Goal: Task Accomplishment & Management: Manage account settings

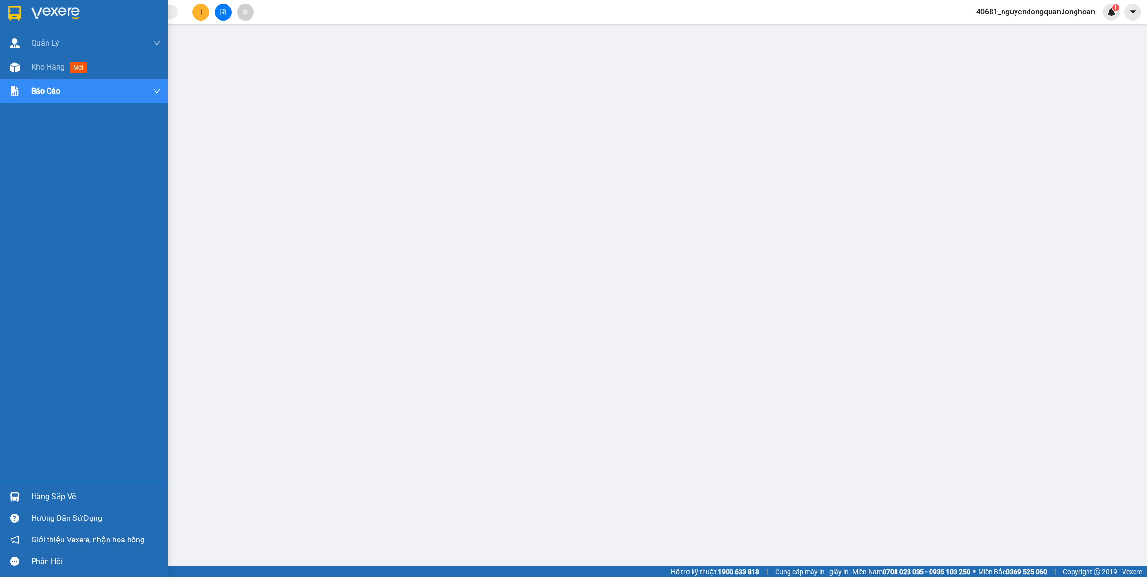
click at [16, 23] on div at bounding box center [84, 15] width 168 height 31
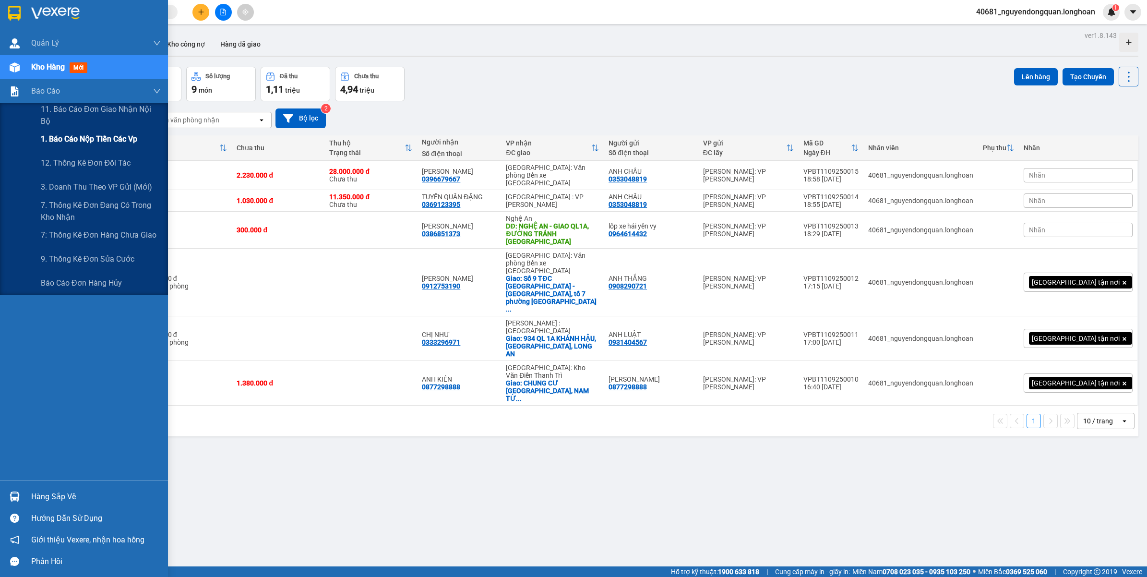
click at [112, 143] on span "1. Báo cáo nộp tiền các vp" at bounding box center [89, 139] width 96 height 12
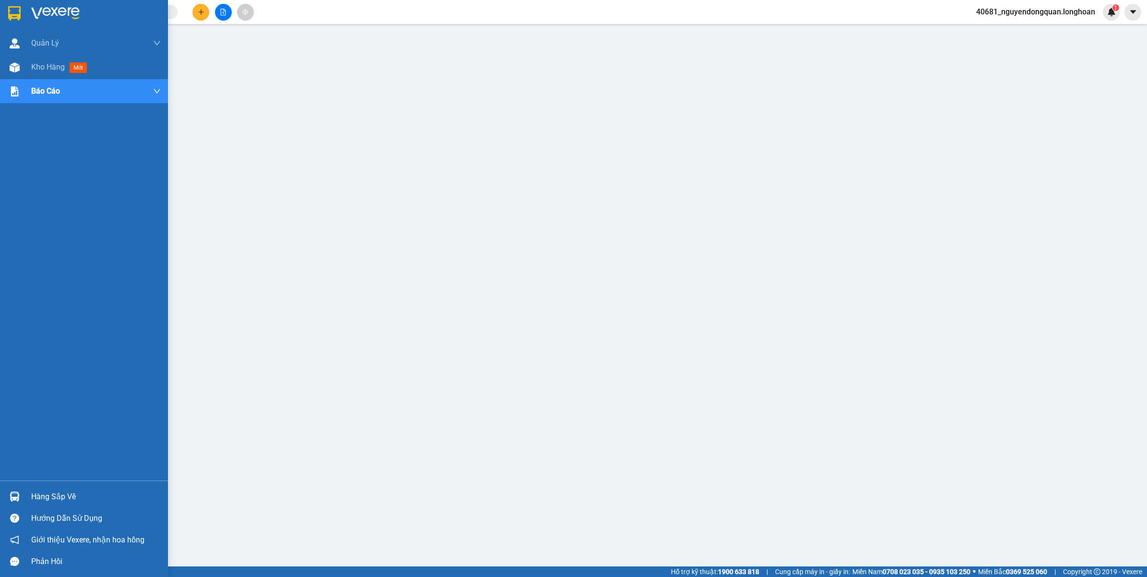
click at [46, 15] on img at bounding box center [55, 13] width 48 height 14
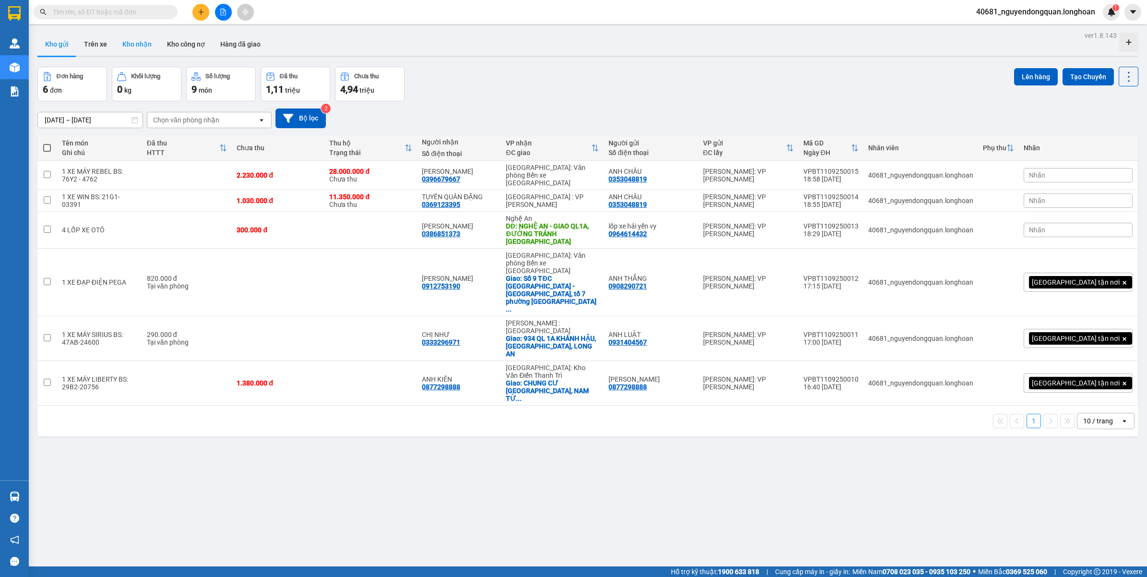
click at [148, 46] on button "Kho nhận" at bounding box center [137, 44] width 45 height 23
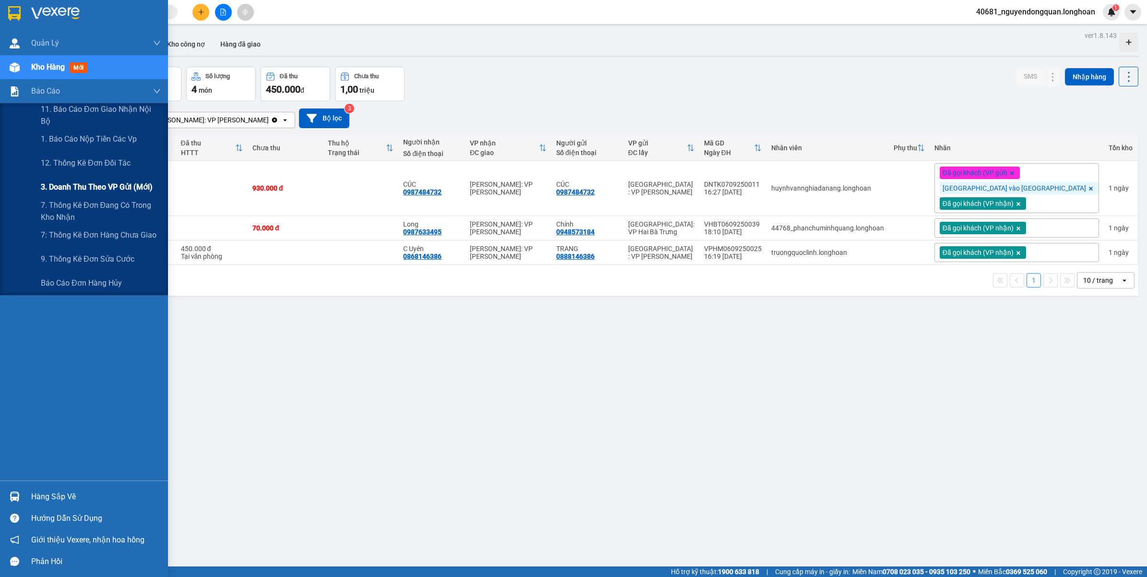
click at [69, 195] on div "3. Doanh Thu theo VP Gửi (mới)" at bounding box center [101, 187] width 120 height 24
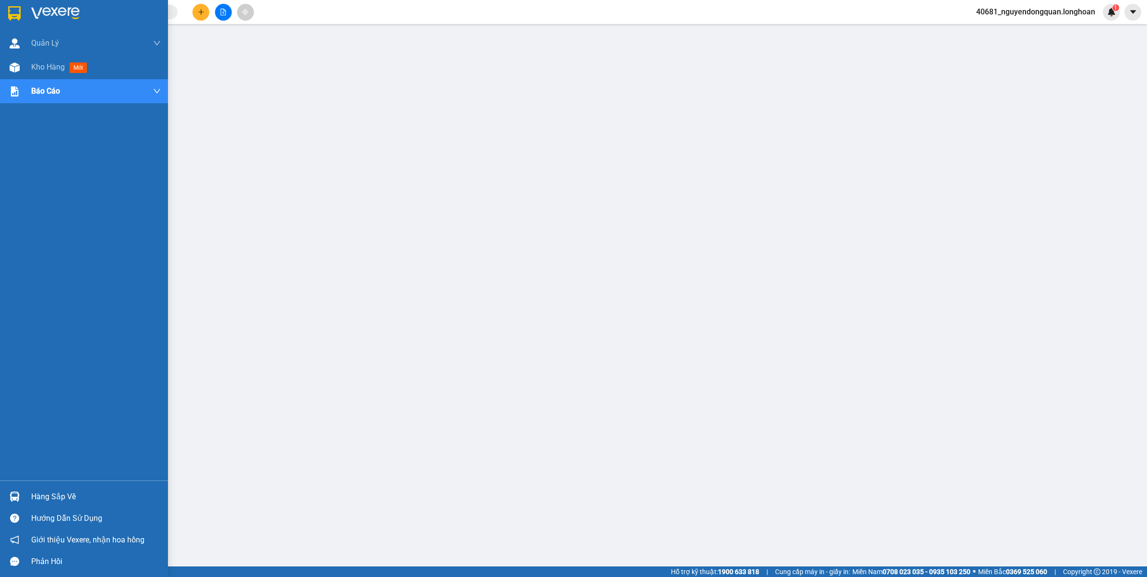
drag, startPoint x: 17, startPoint y: 15, endPoint x: 0, endPoint y: 38, distance: 28.8
click at [16, 15] on img at bounding box center [14, 13] width 12 height 14
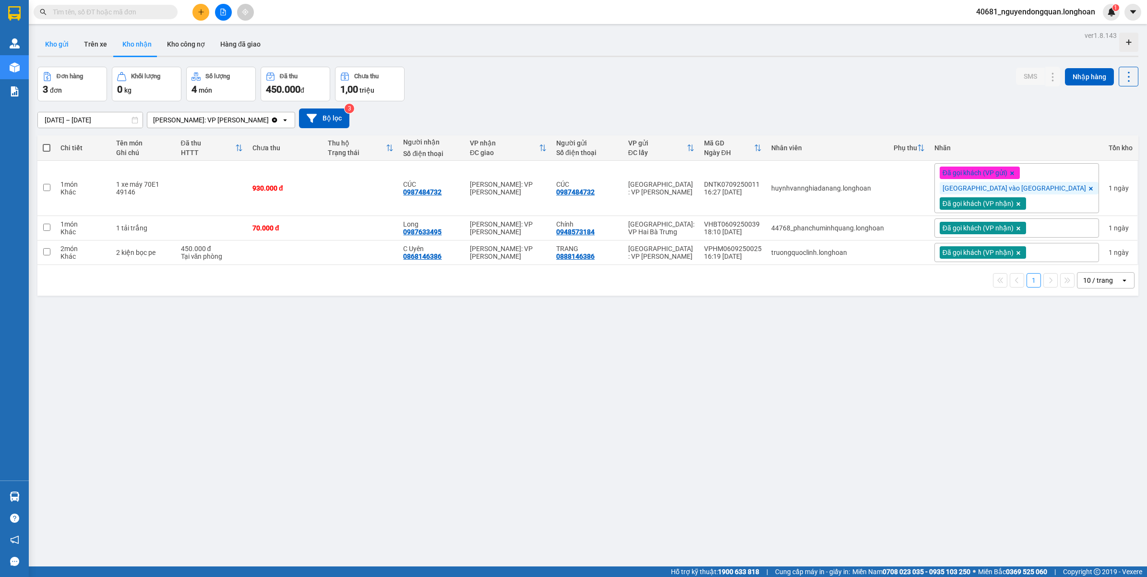
click at [53, 50] on button "Kho gửi" at bounding box center [56, 44] width 39 height 23
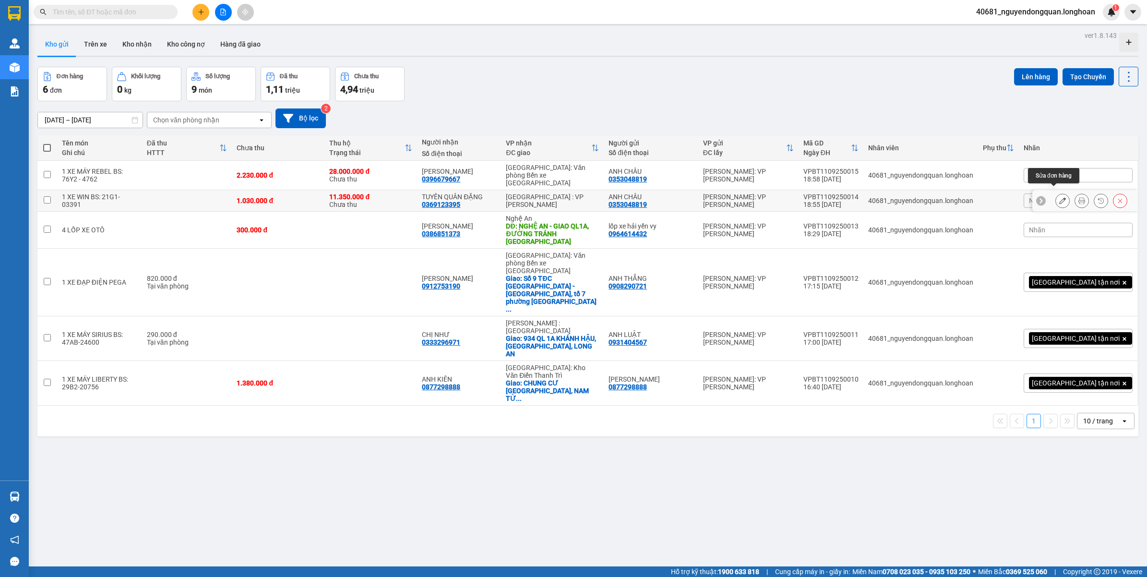
click at [1059, 197] on icon at bounding box center [1062, 200] width 7 height 7
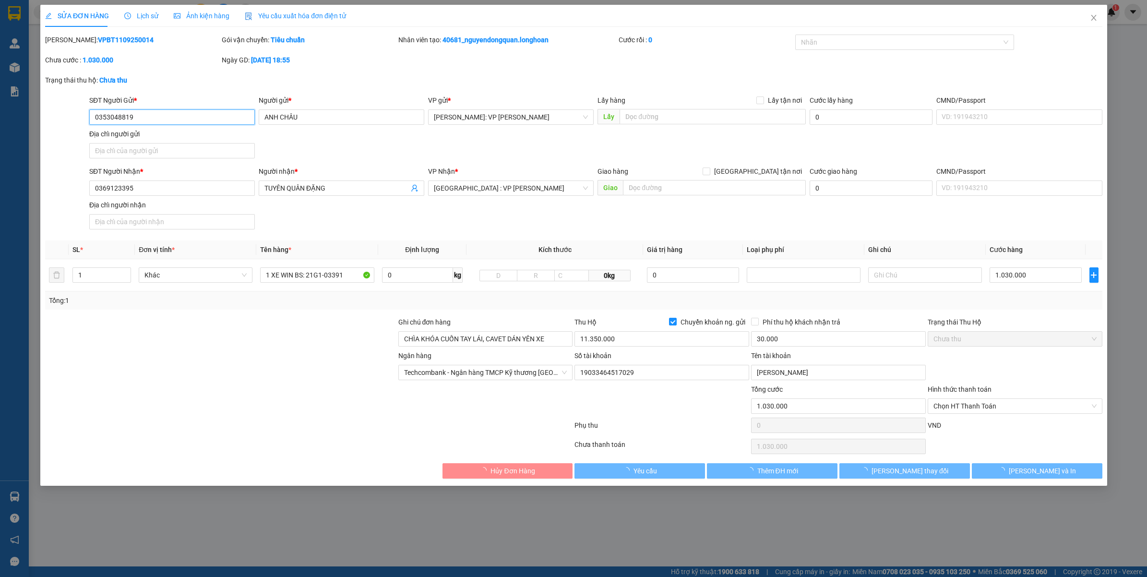
type input "0353048819"
type input "ANH CHÂU"
type input "0369123395"
type input "TUYÊN QUÂN ĐẶNG"
type input "CHÌA KHÓA CUỐN TAY LÁI, CAVET DÁN YÊN XE"
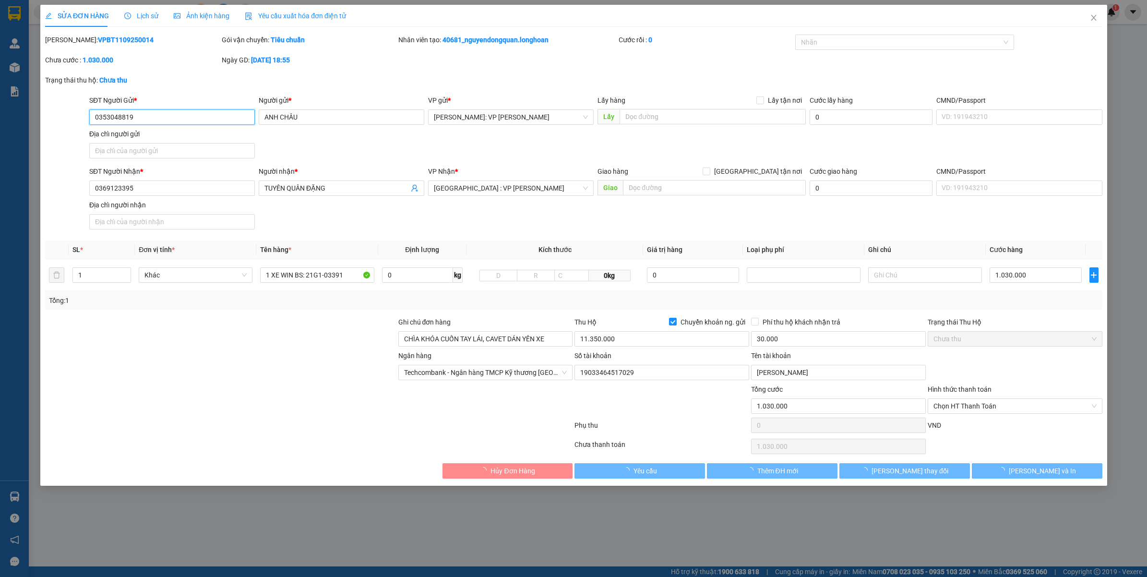
type input "1.030.000"
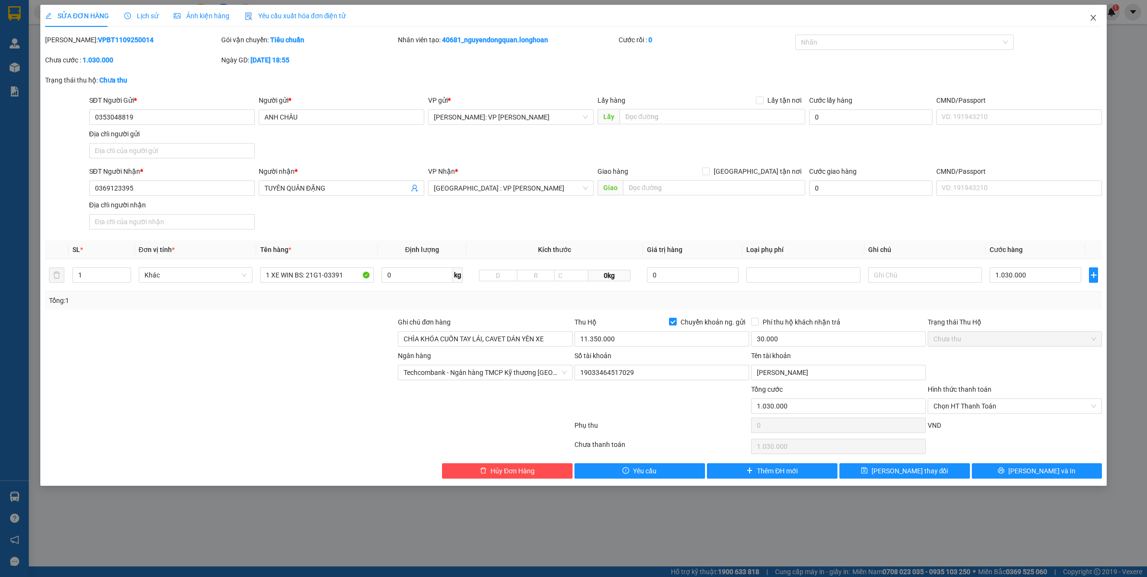
click at [1092, 14] on icon "close" at bounding box center [1093, 18] width 8 height 8
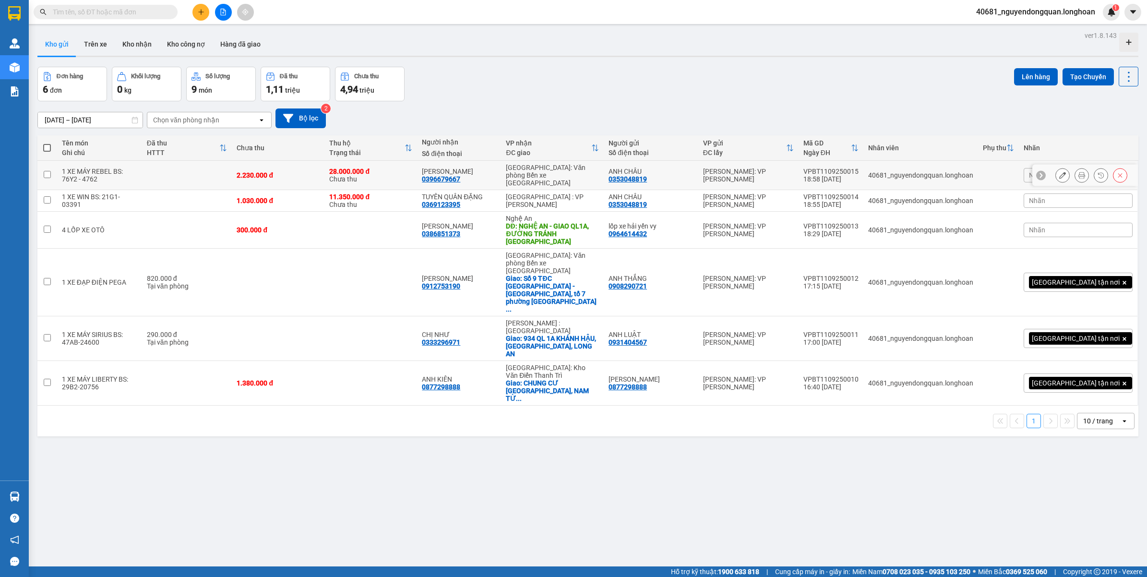
click at [1059, 173] on icon at bounding box center [1062, 175] width 7 height 7
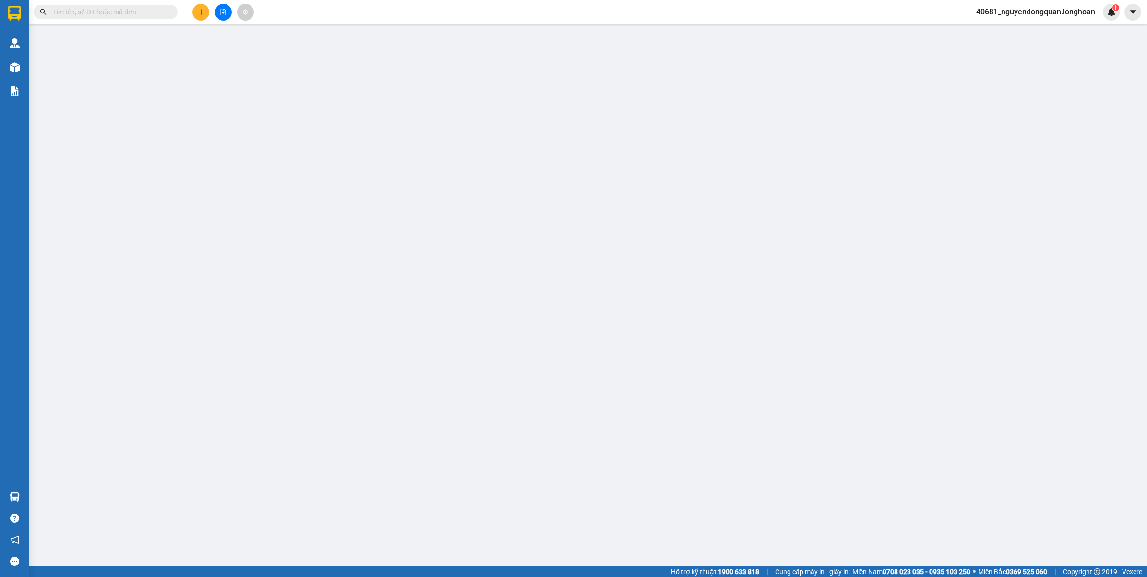
type input "0353048819"
type input "ANH CHÂU"
type input "0396679667"
type input "TRƯƠNG ĐĂNG DŨNG"
type input "CHÌA KHÓA CUỐN TAY LÁI, CAVET DÁN YÊN XE"
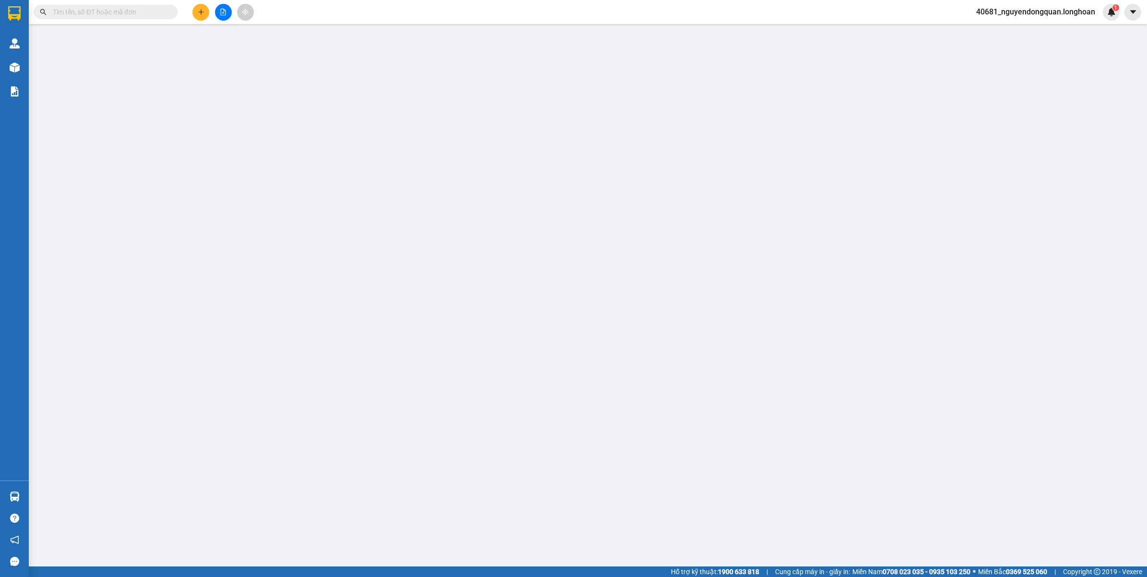
type input "2.230.000"
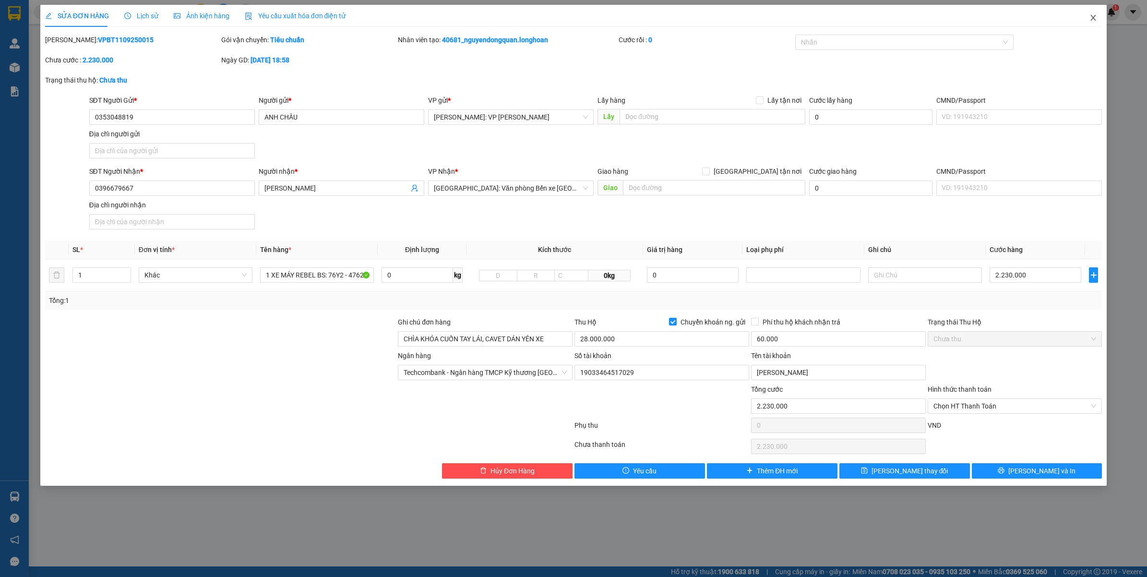
click at [1092, 19] on icon "close" at bounding box center [1093, 18] width 5 height 6
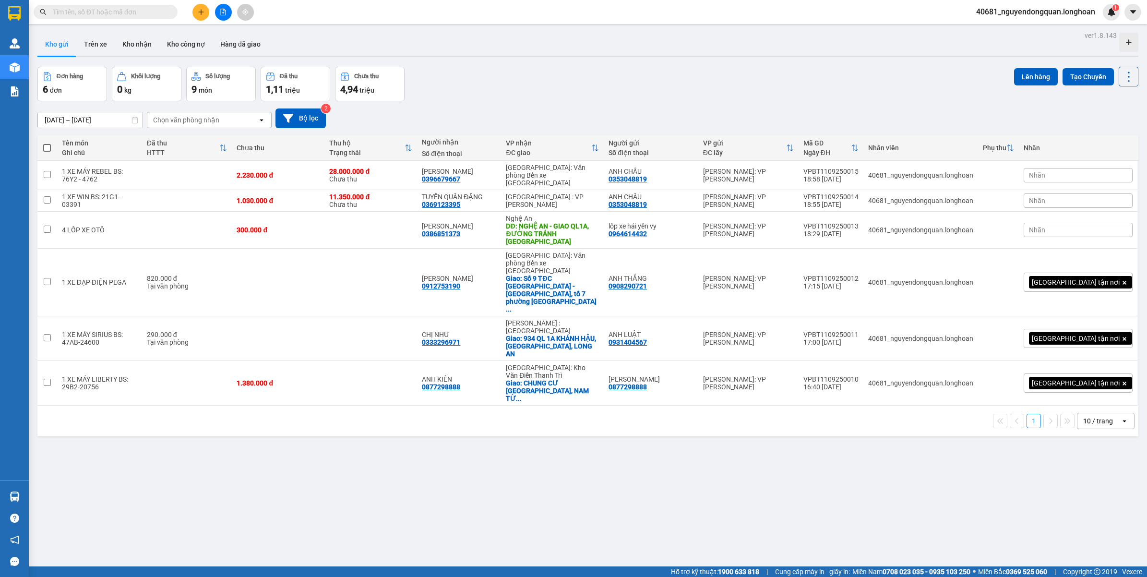
click at [1097, 416] on div "10 / trang" at bounding box center [1098, 421] width 30 height 10
click at [1080, 454] on span "100 / trang" at bounding box center [1093, 452] width 35 height 10
drag, startPoint x: 143, startPoint y: 5, endPoint x: 138, endPoint y: 15, distance: 11.2
click at [142, 6] on span at bounding box center [106, 12] width 144 height 14
click at [137, 17] on input "text" at bounding box center [109, 12] width 113 height 11
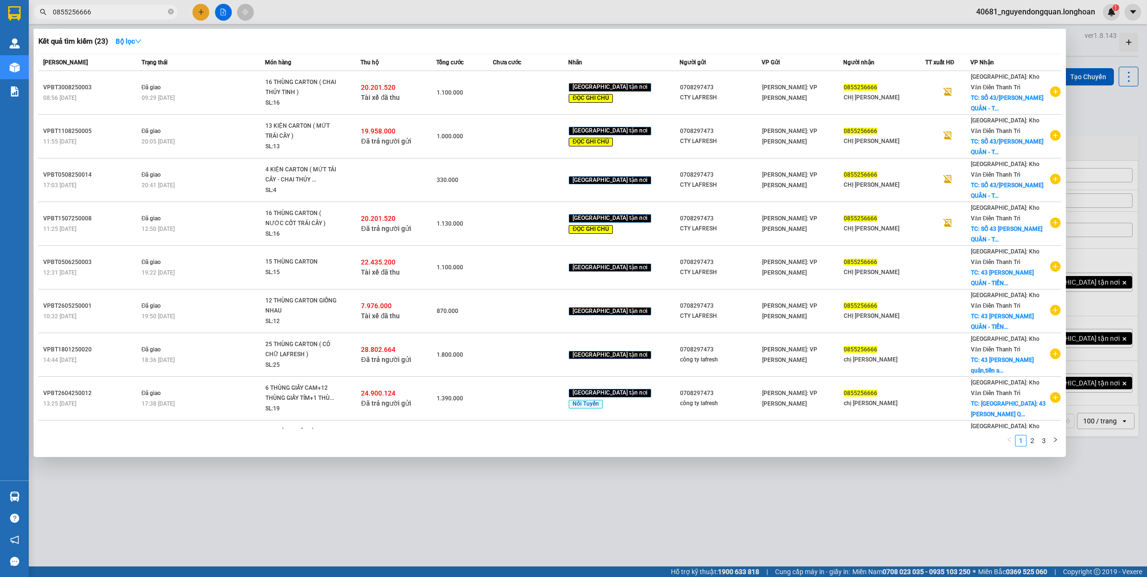
type input "0855256666"
